Goal: Information Seeking & Learning: Learn about a topic

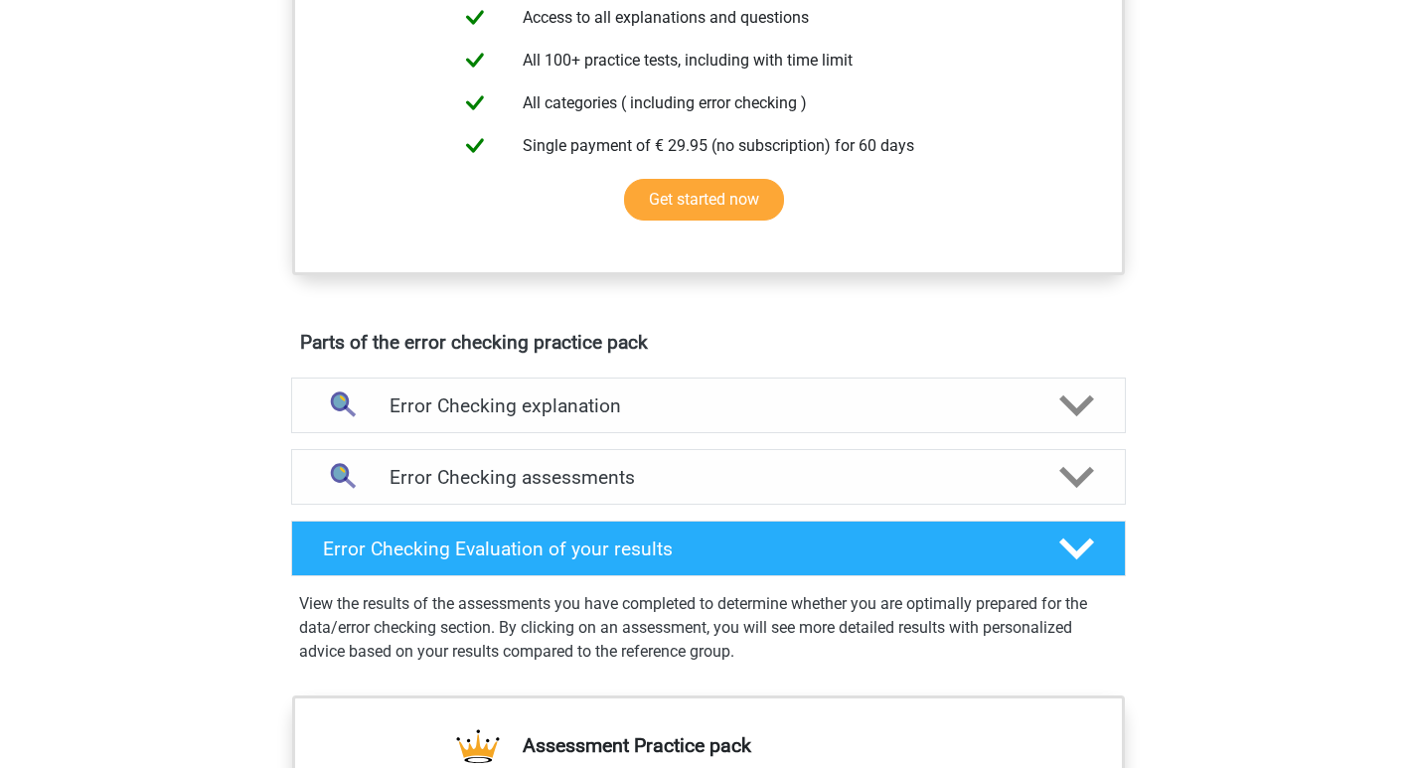
scroll to position [795, 0]
click at [872, 479] on h4 "Error Checking assessments" at bounding box center [708, 476] width 638 height 23
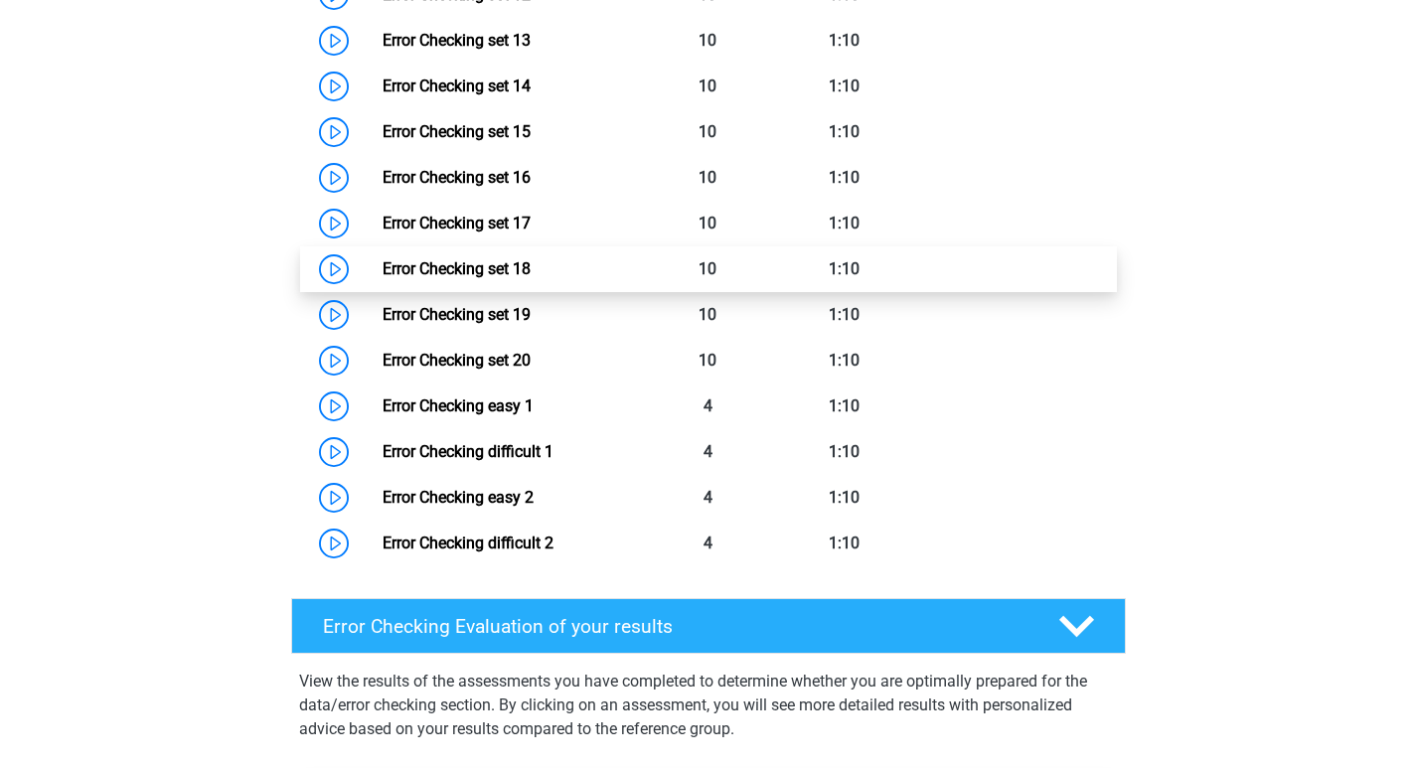
scroll to position [1987, 0]
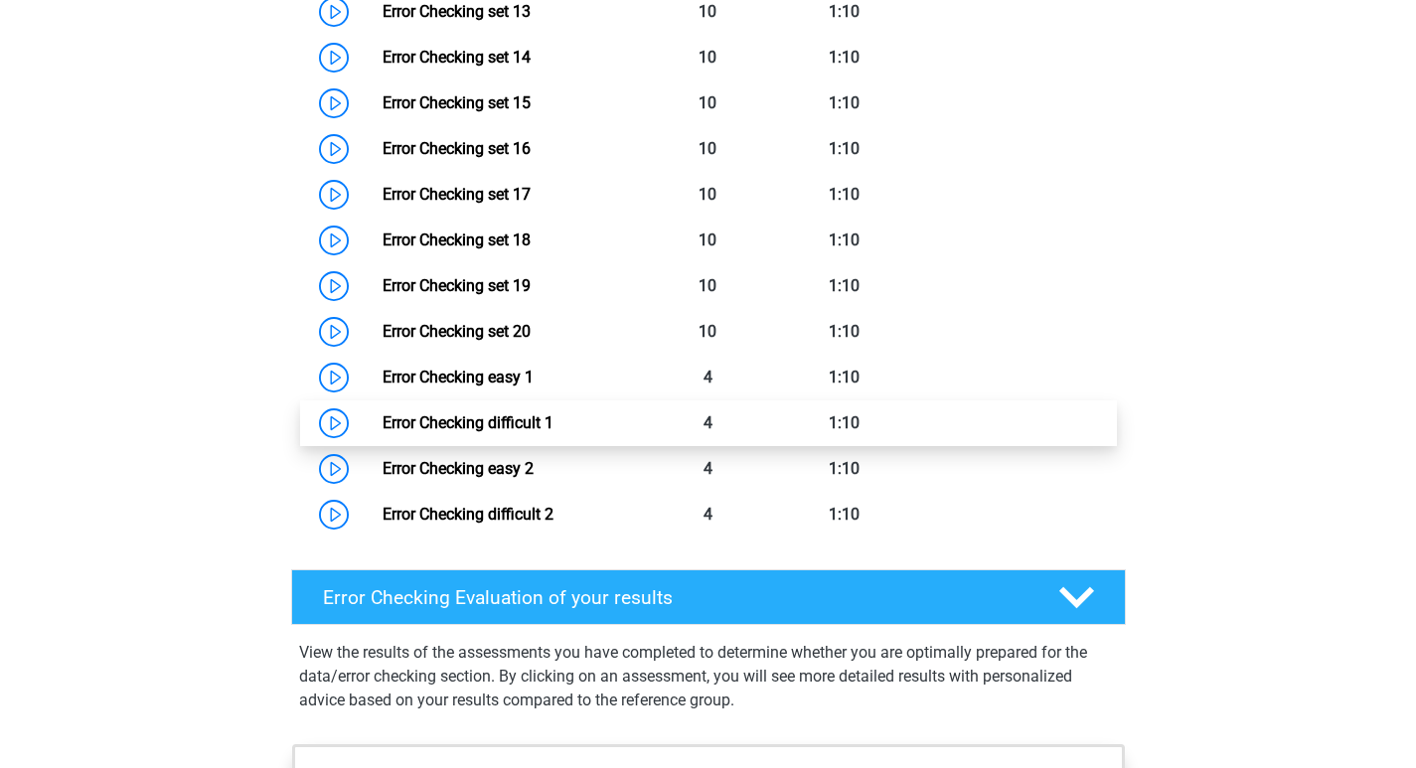
click at [529, 413] on link "Error Checking difficult 1" at bounding box center [467, 422] width 171 height 19
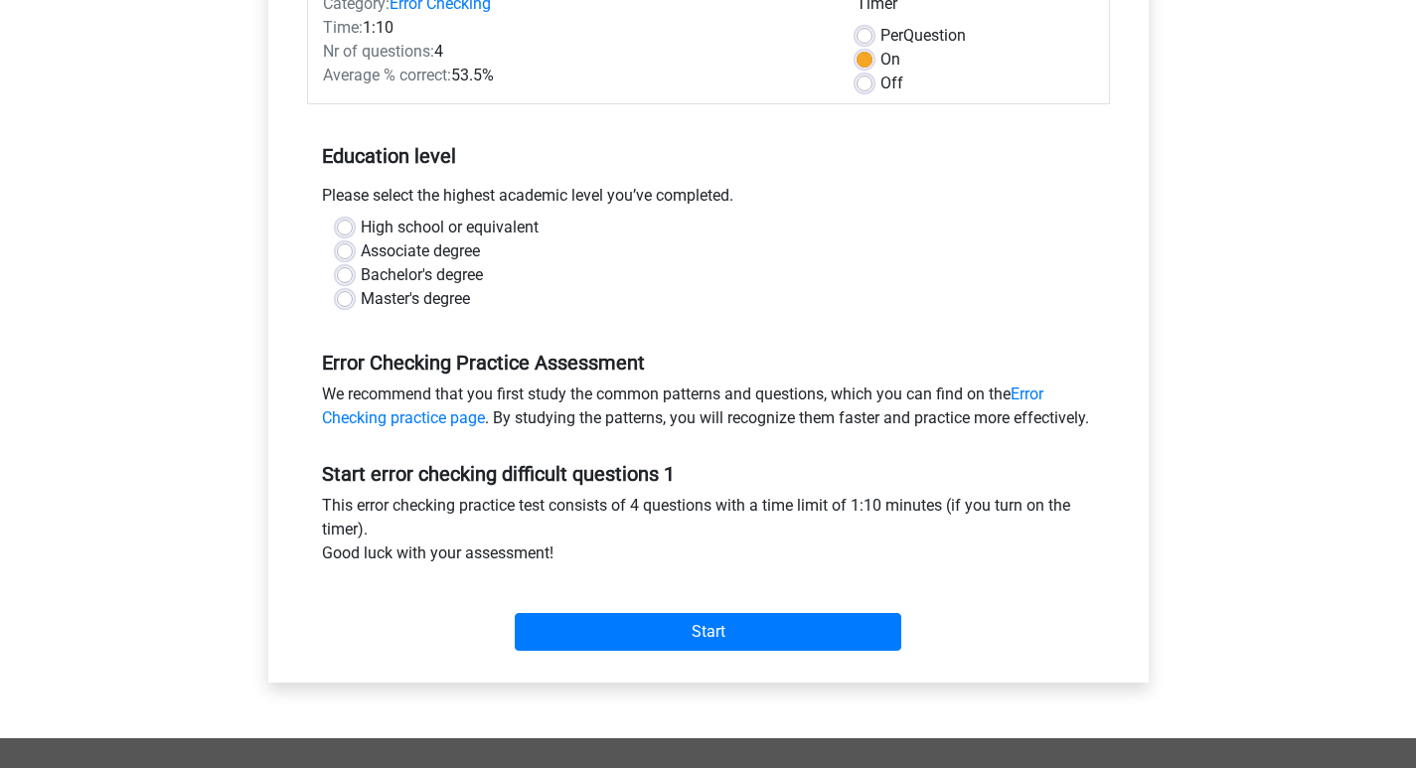
scroll to position [298, 0]
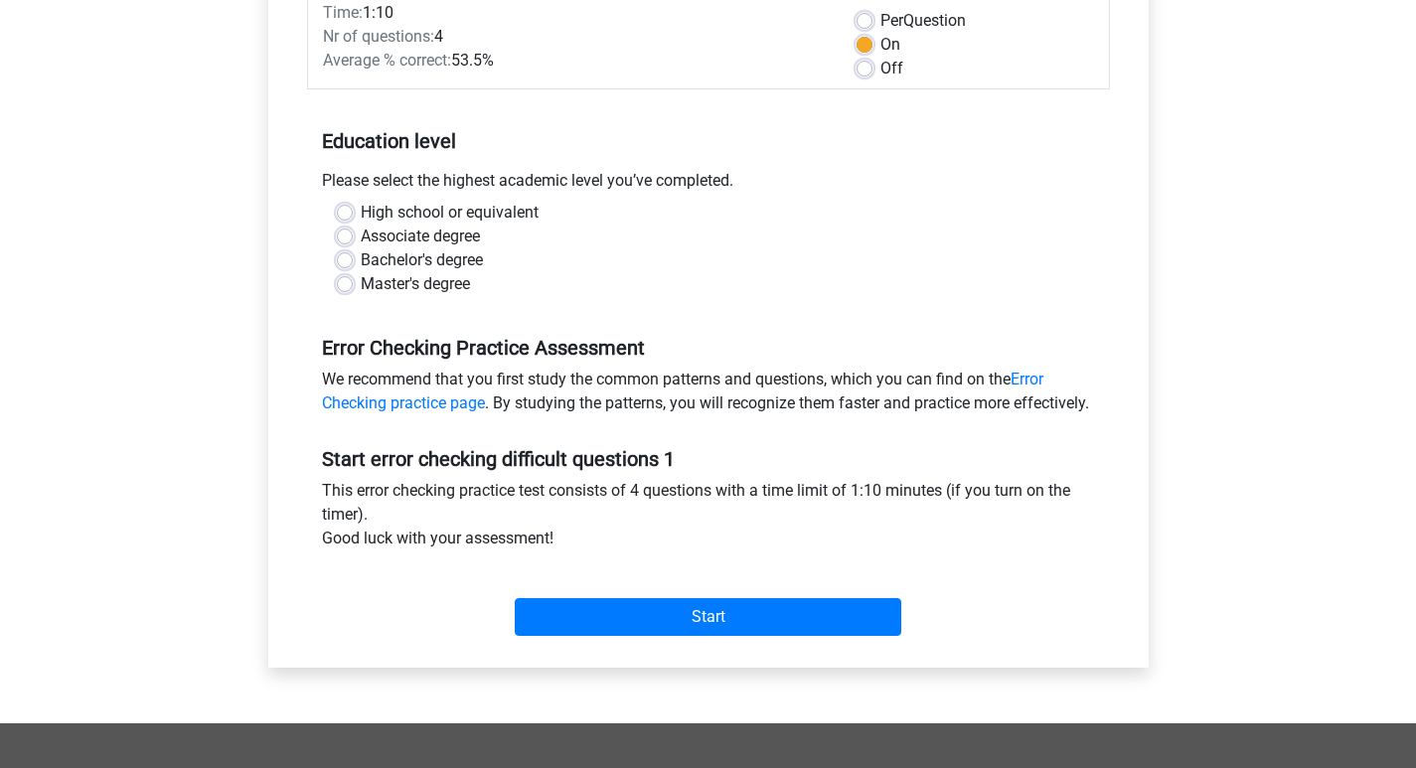
click at [361, 254] on label "Bachelor's degree" at bounding box center [422, 260] width 122 height 24
click at [343, 254] on input "Bachelor's degree" at bounding box center [345, 258] width 16 height 20
radio input "true"
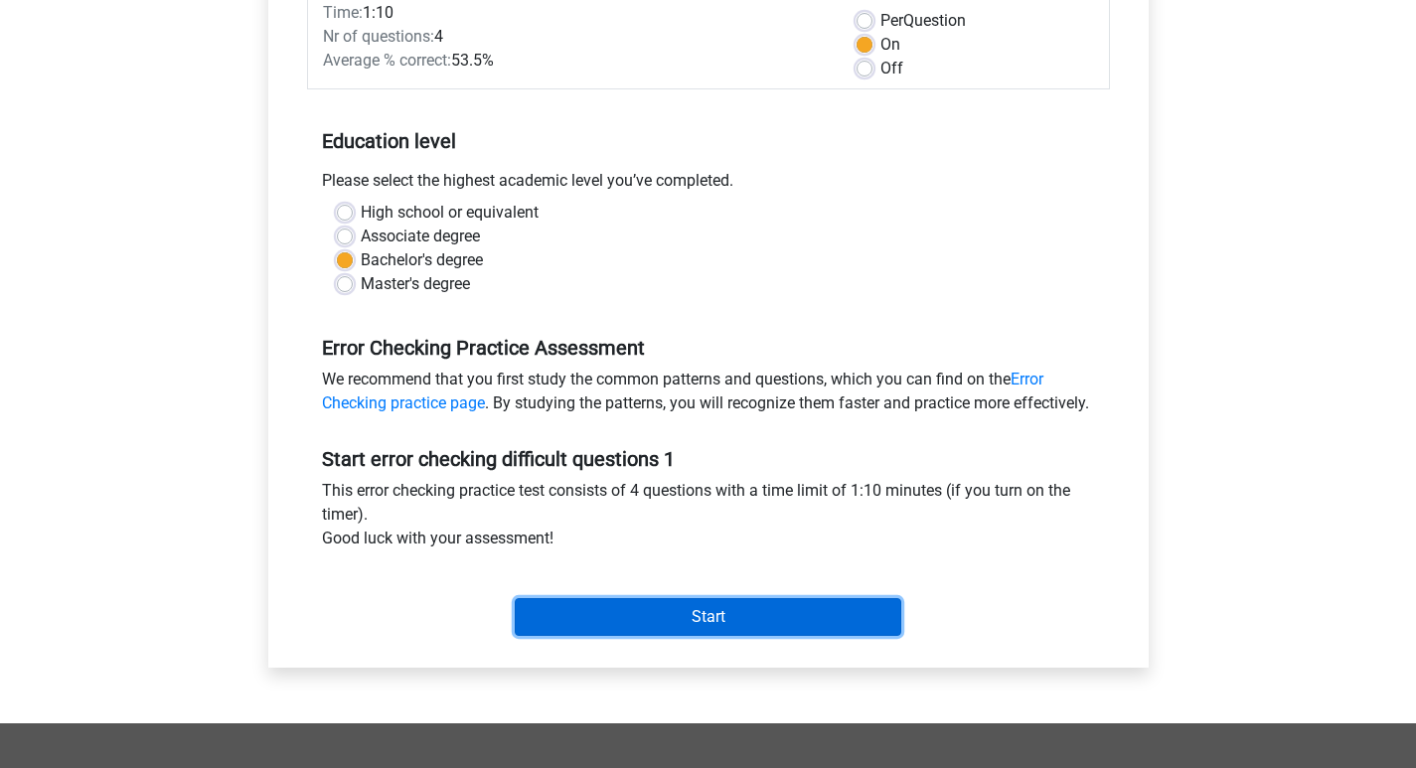
click at [760, 636] on input "Start" at bounding box center [708, 617] width 386 height 38
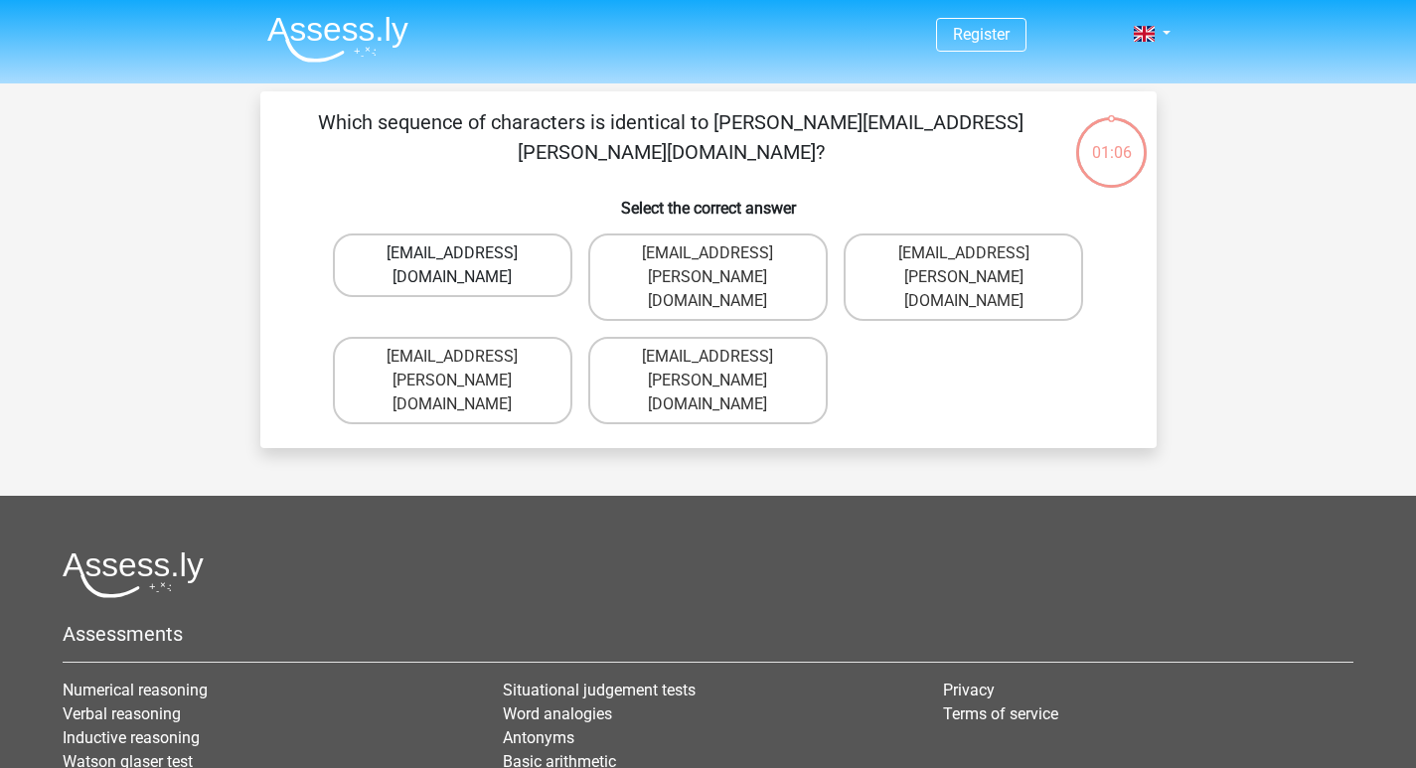
click at [520, 256] on label "[EMAIL_ADDRESS][DOMAIN_NAME]" at bounding box center [452, 265] width 239 height 64
click at [465, 256] on input "[EMAIL_ADDRESS][DOMAIN_NAME]" at bounding box center [458, 259] width 13 height 13
radio input "true"
click at [650, 355] on label "Ava-Carroll@mailme.uk.com" at bounding box center [707, 380] width 239 height 87
click at [707, 357] on input "Ava-Carroll@mailme.uk.com" at bounding box center [713, 363] width 13 height 13
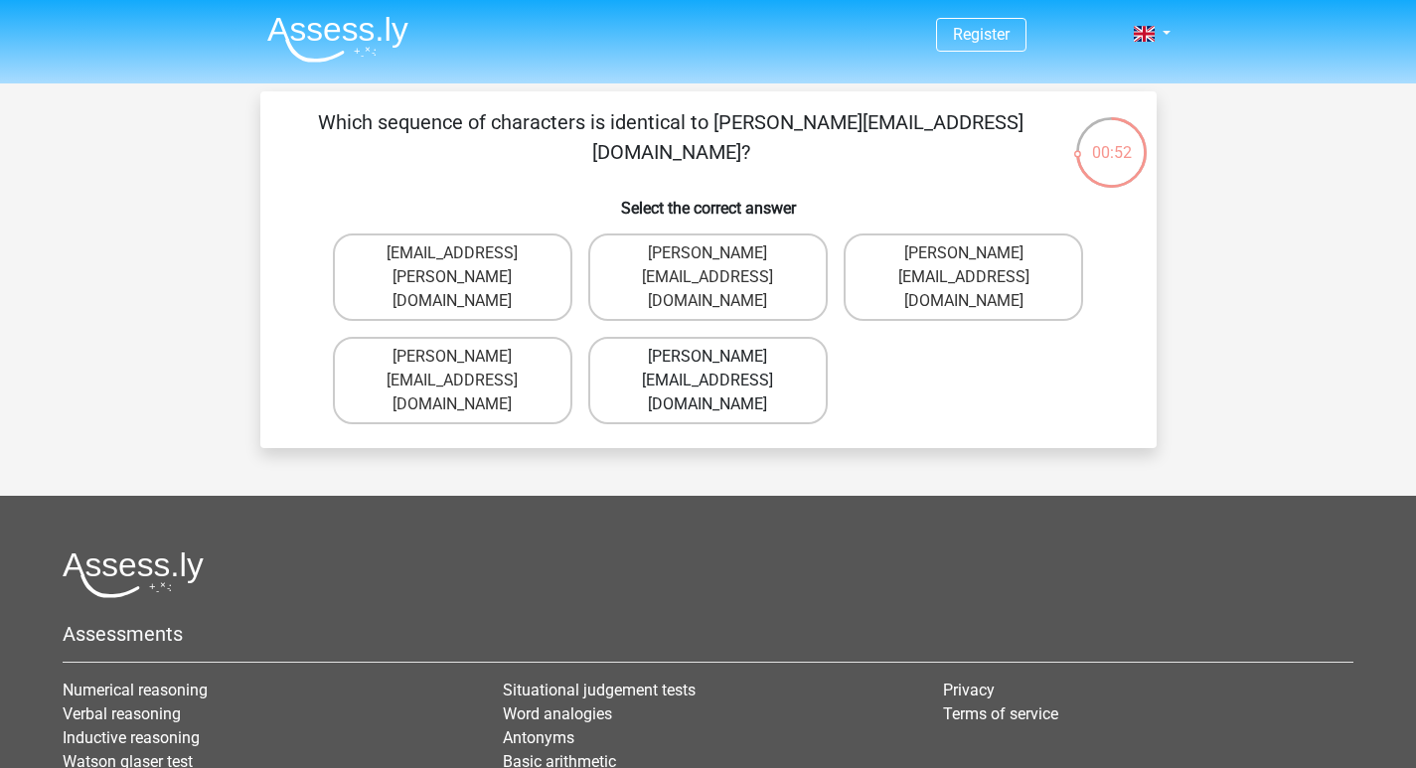
radio input "true"
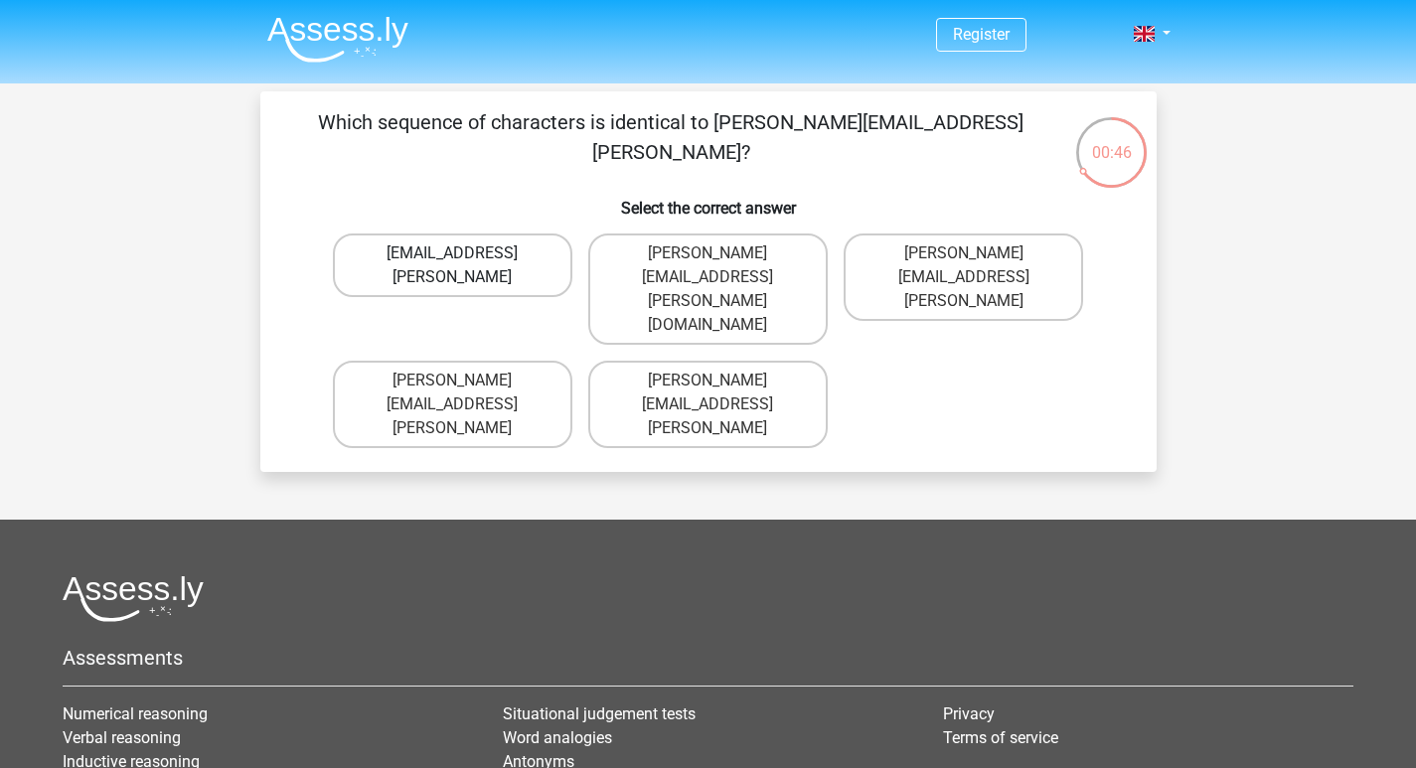
click at [505, 260] on label "Athuro.Bradley@mailme.coo" at bounding box center [452, 265] width 239 height 64
click at [465, 260] on input "Athuro.Bradley@mailme.coo" at bounding box center [458, 259] width 13 height 13
radio input "true"
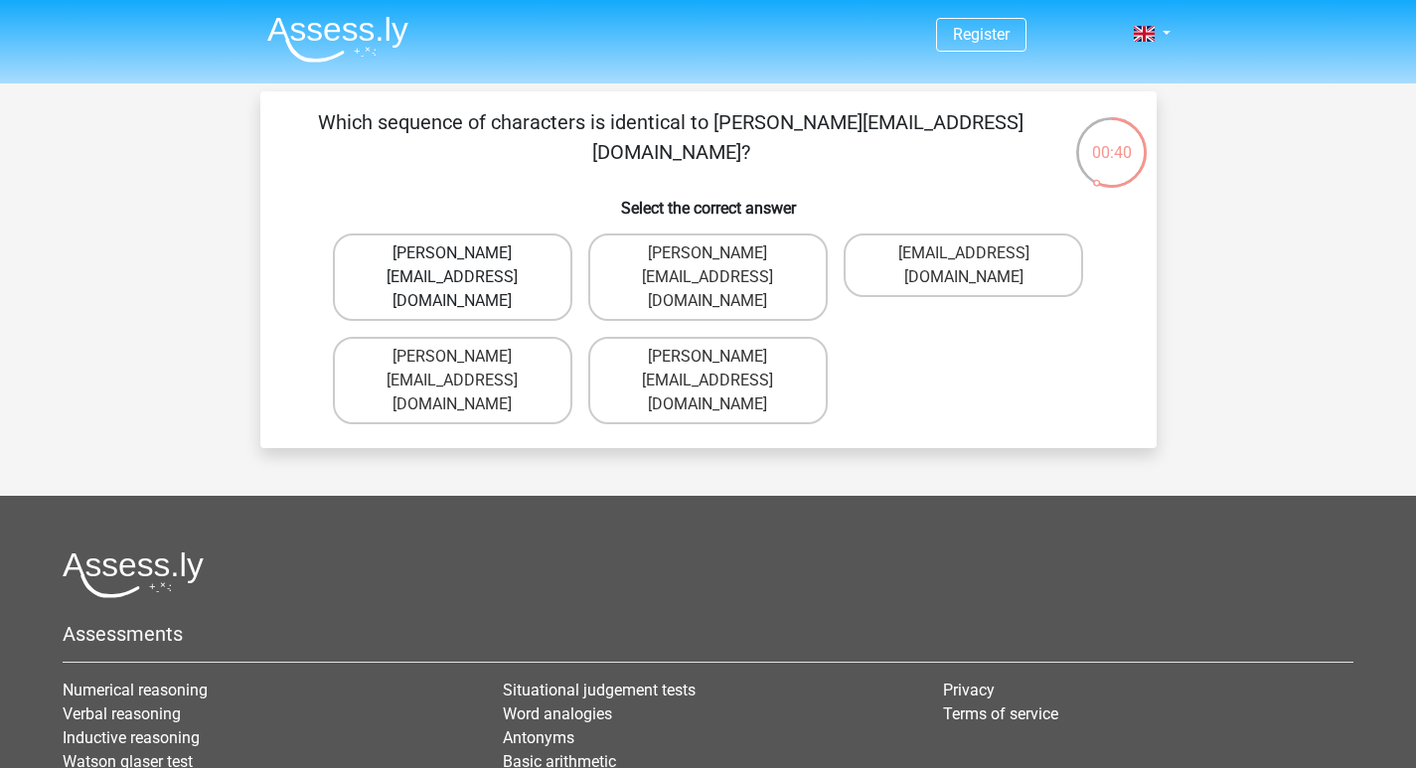
click at [504, 255] on label "Michael_Meade@joymail.gr" at bounding box center [452, 276] width 239 height 87
click at [465, 255] on input "Michael_Meade@joymail.gr" at bounding box center [458, 259] width 13 height 13
radio input "true"
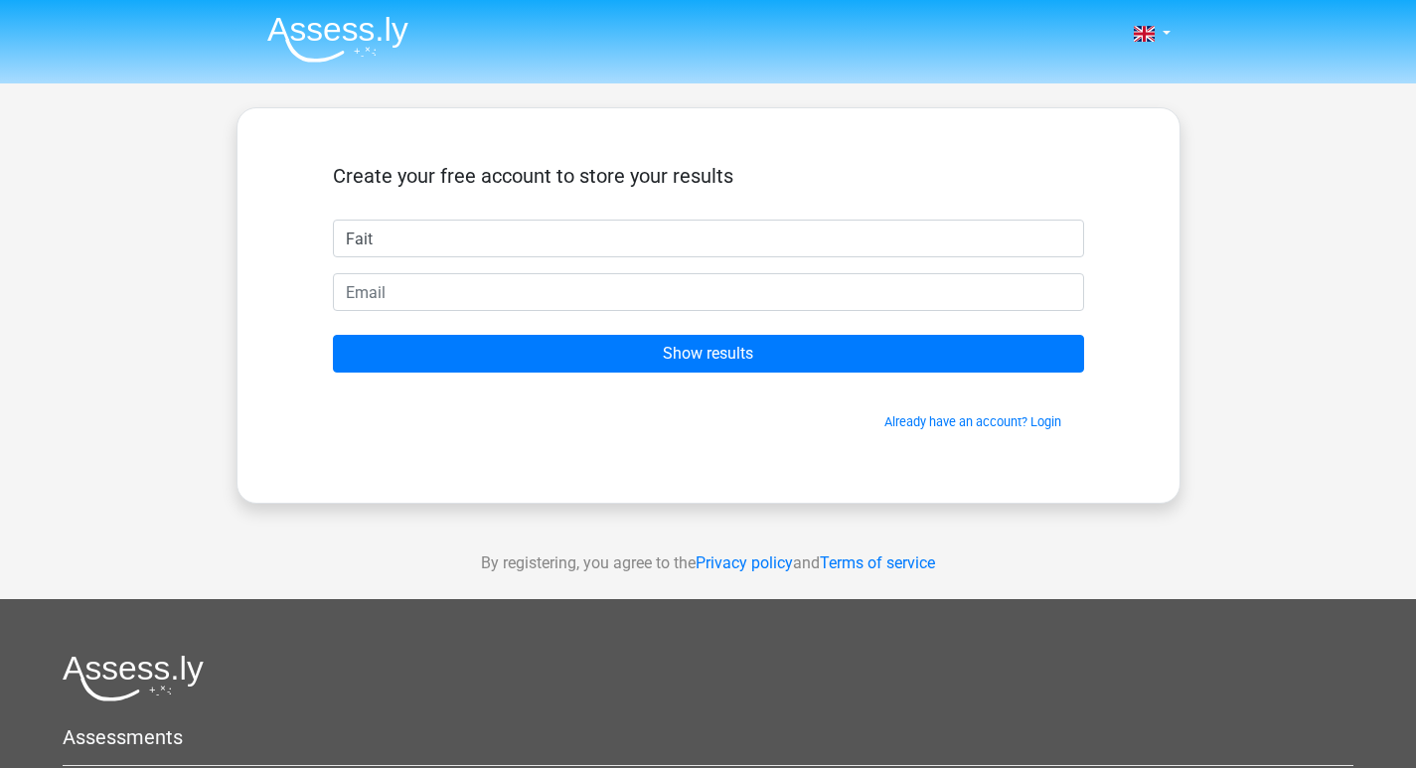
type input "Faith"
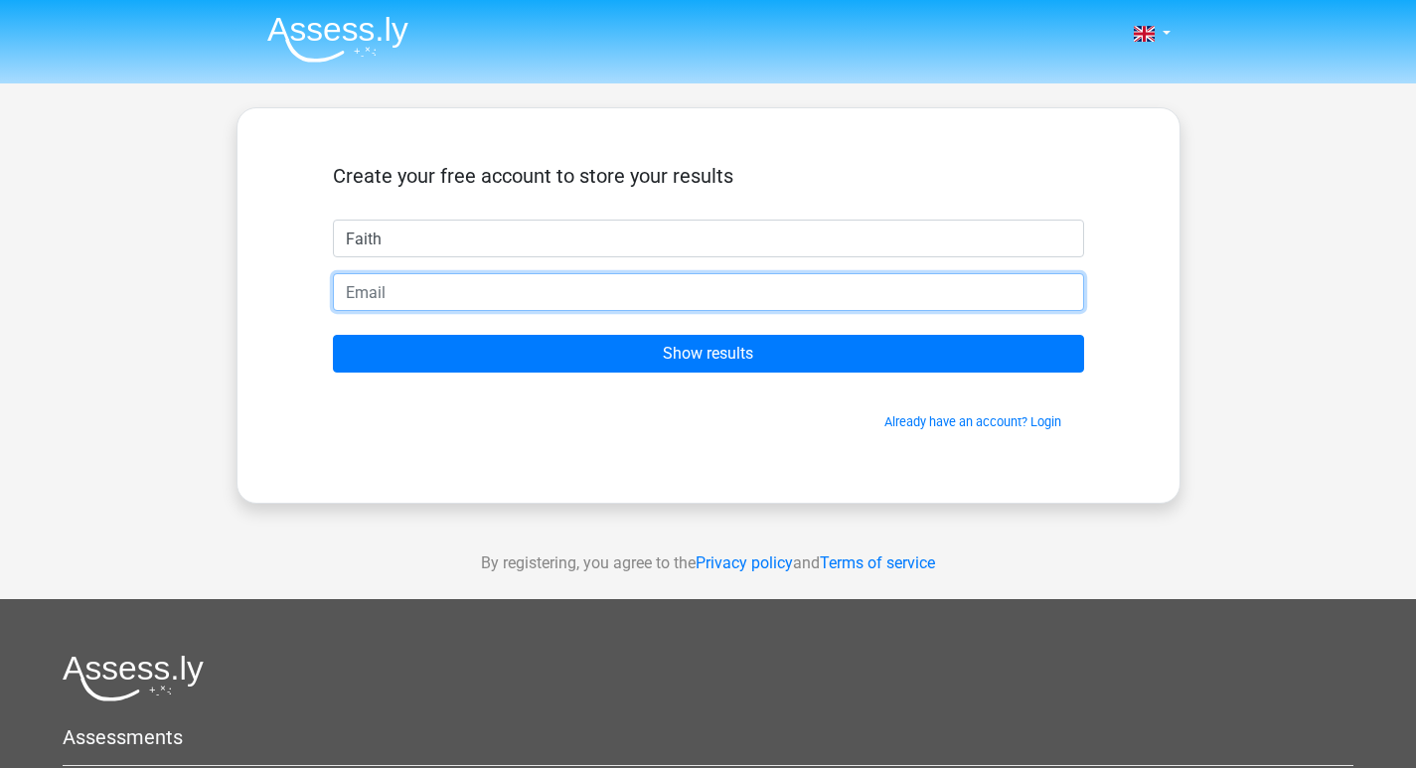
click at [435, 293] on input "email" at bounding box center [708, 292] width 751 height 38
type input "ubarajf@gmail.com"
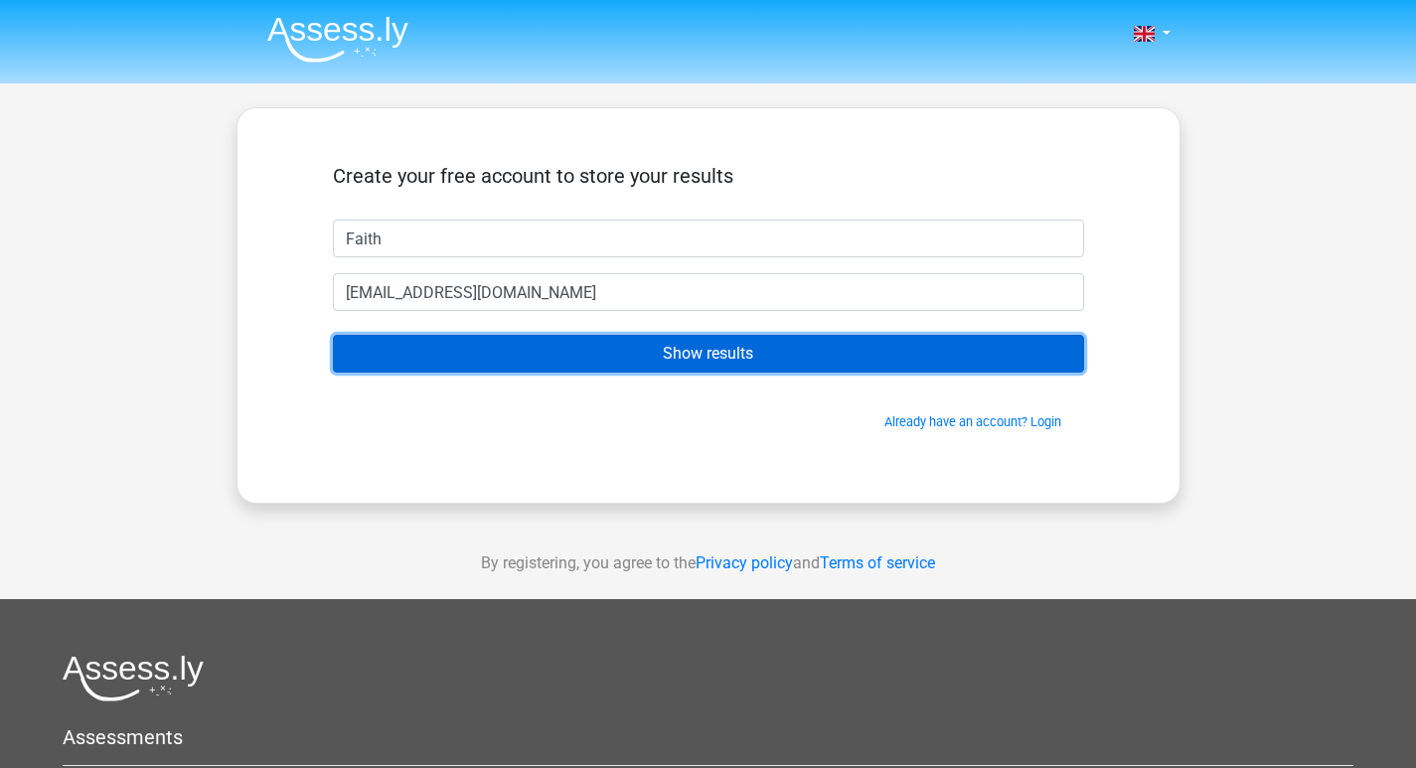
click at [547, 360] on input "Show results" at bounding box center [708, 354] width 751 height 38
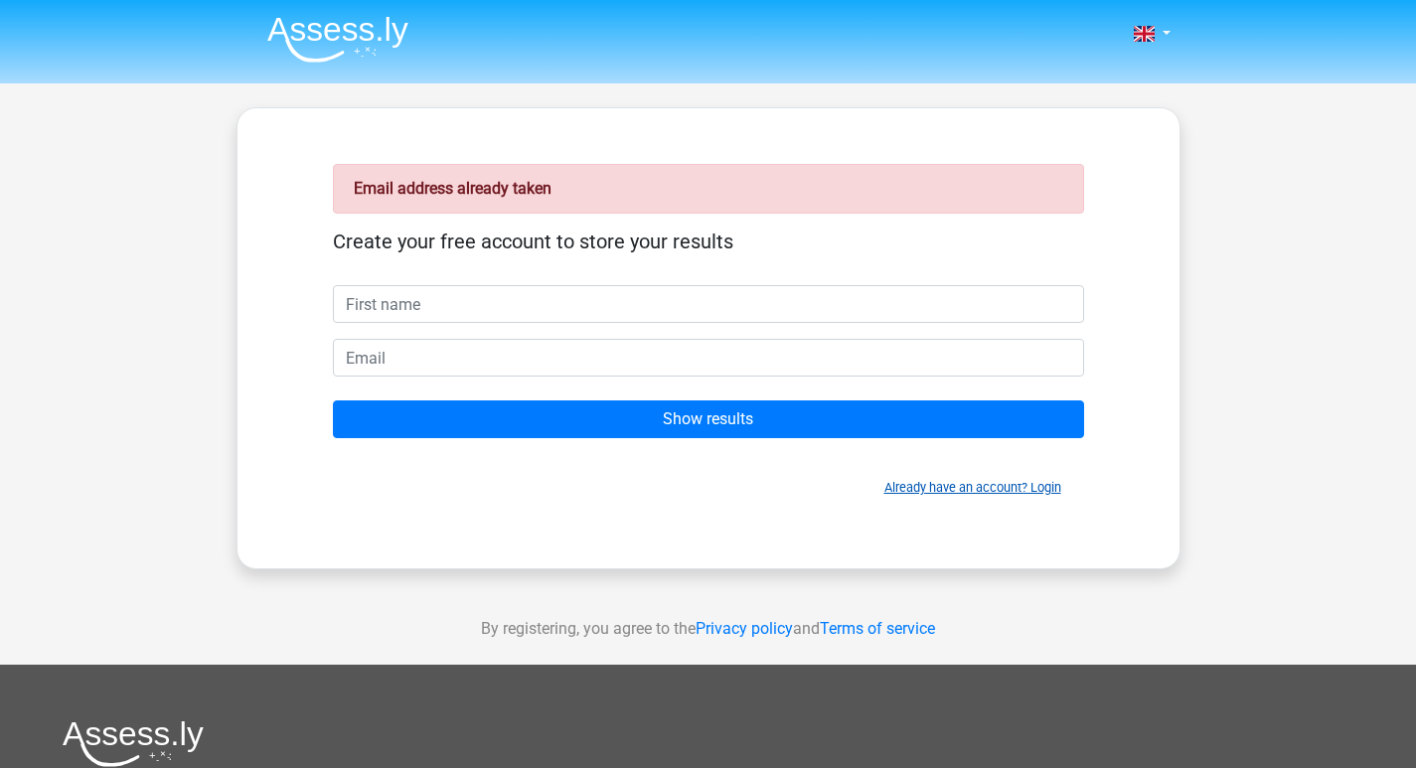
click at [1039, 485] on link "Already have an account? Login" at bounding box center [972, 487] width 177 height 15
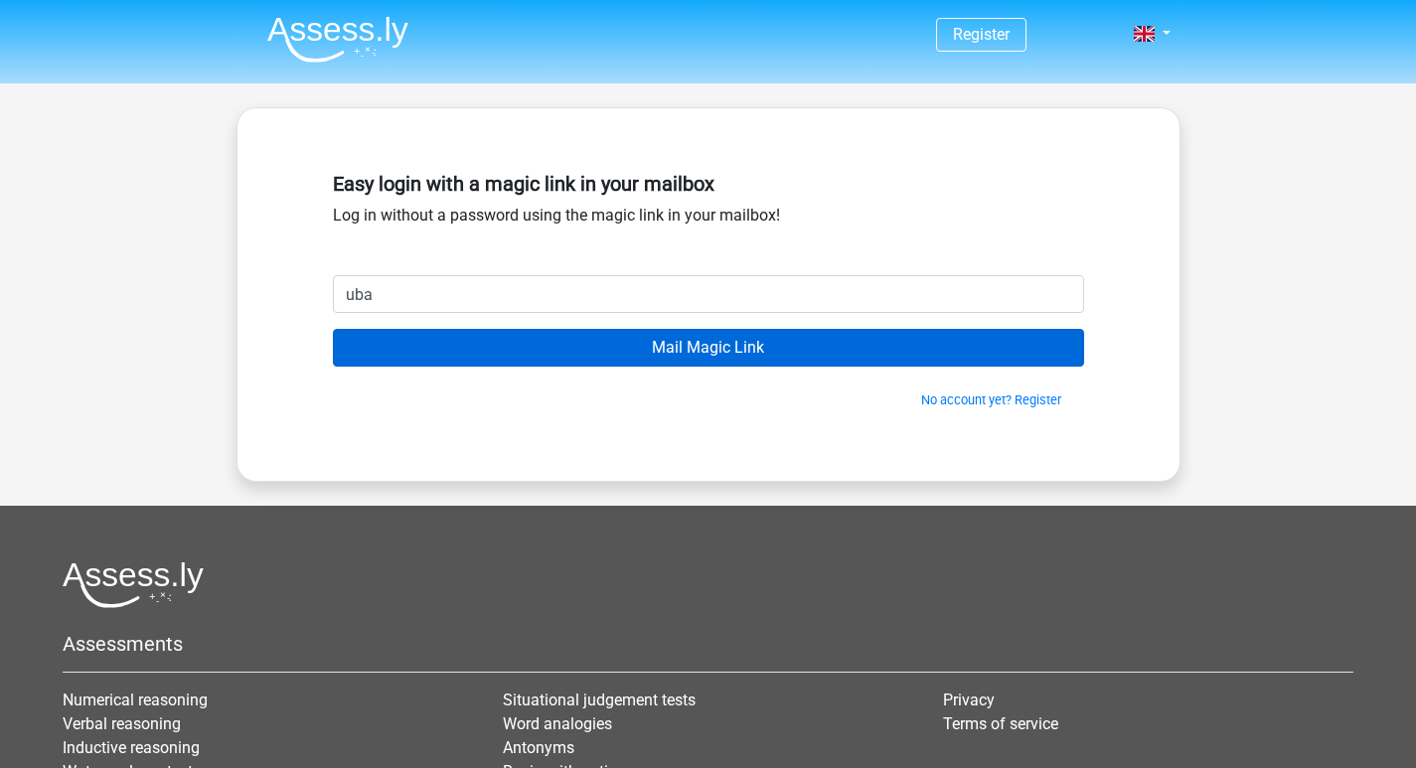
type input "[EMAIL_ADDRESS][DOMAIN_NAME]"
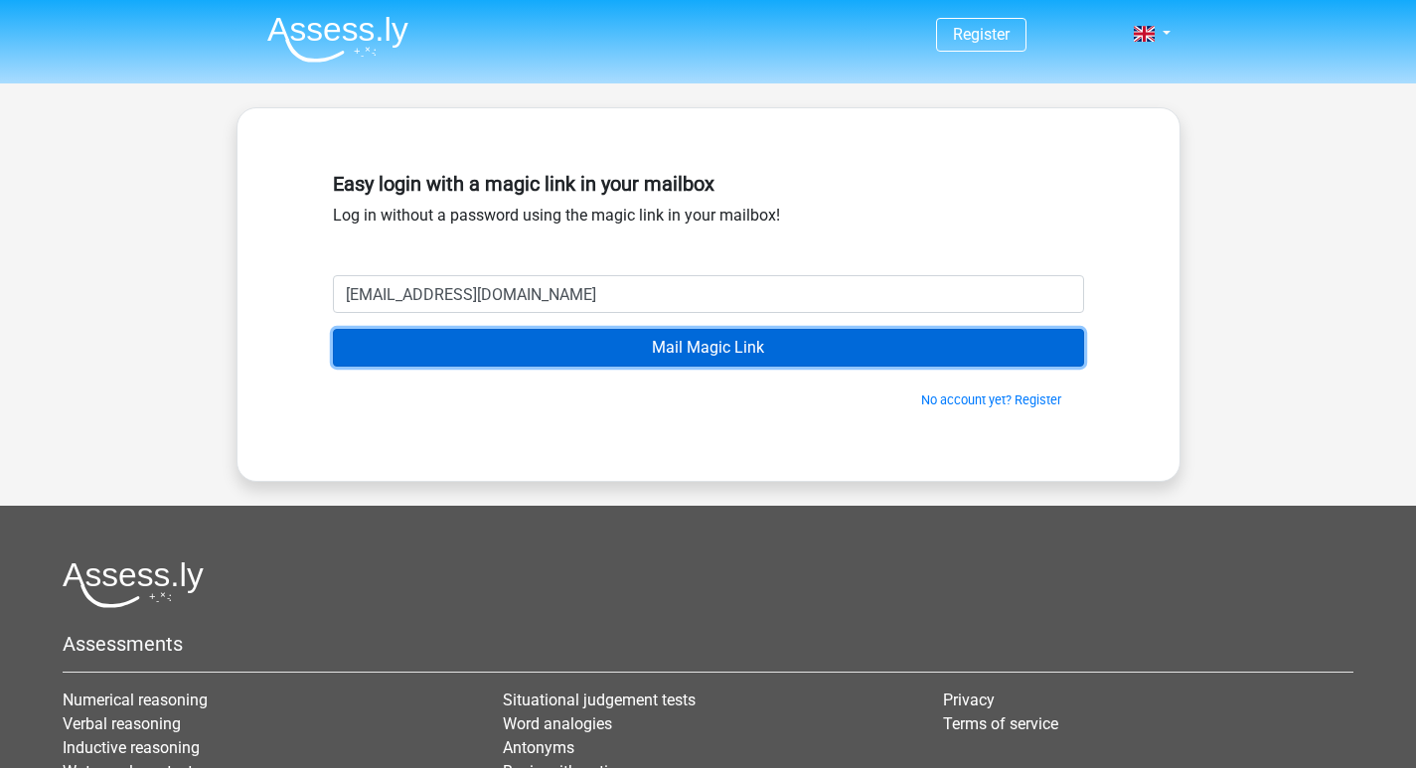
click at [575, 348] on input "Mail Magic Link" at bounding box center [708, 348] width 751 height 38
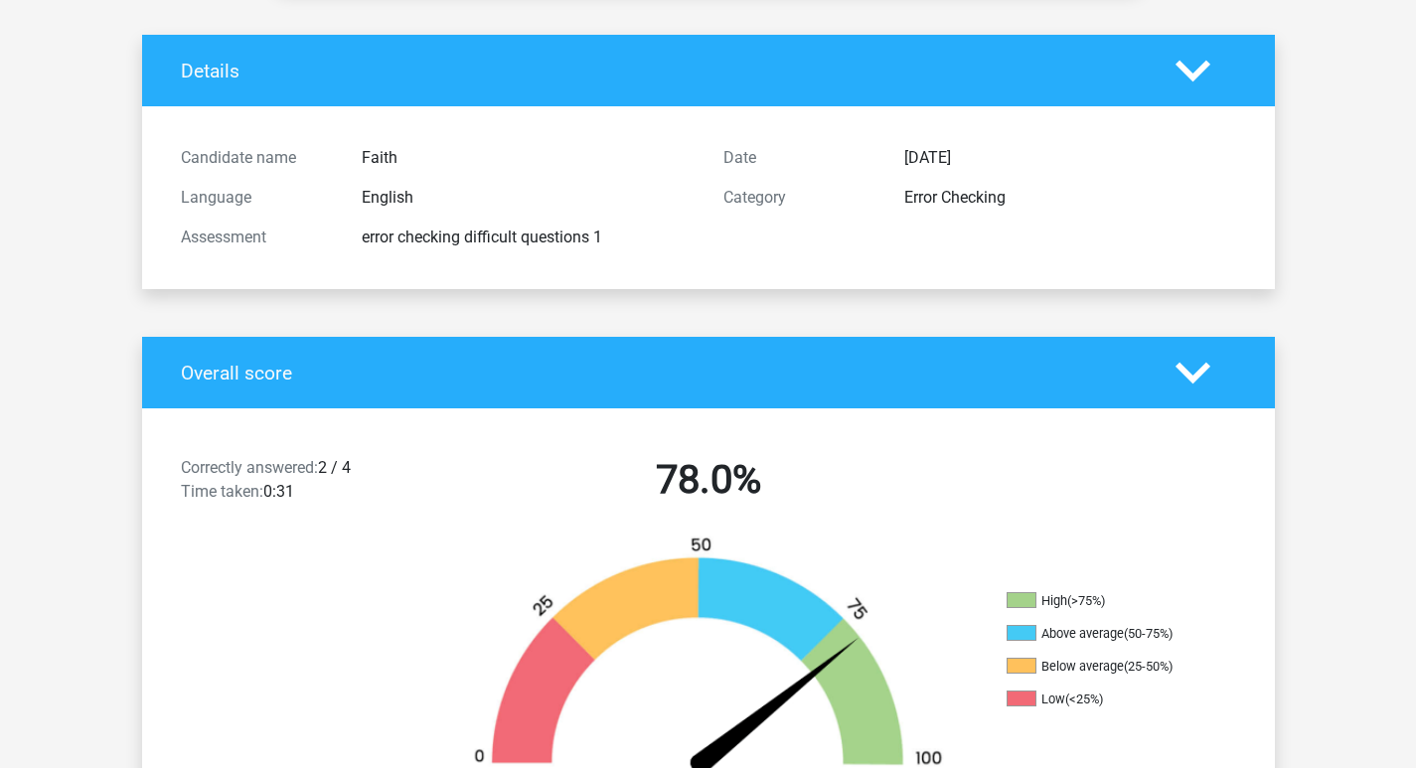
scroll to position [397, 0]
